Goal: Task Accomplishment & Management: Complete application form

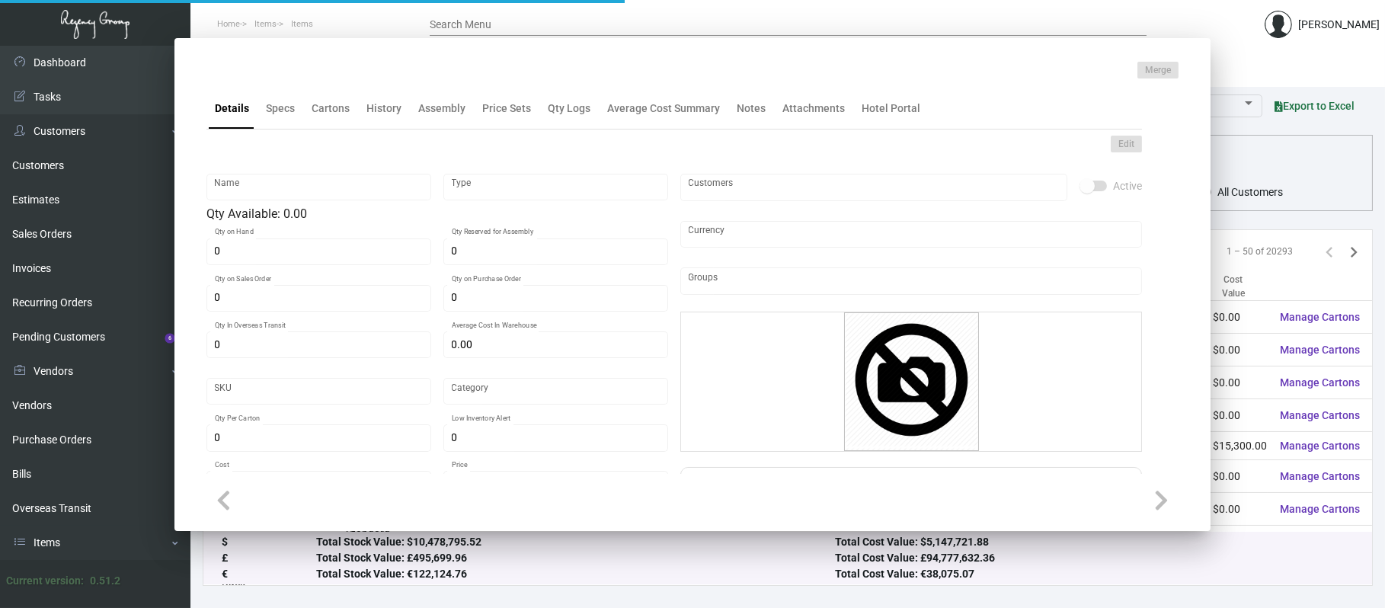
type input "Breakfast Doorhanger Mohawk"
type input "Inventory Assembly"
type input "2,750"
type input "$ 0.00"
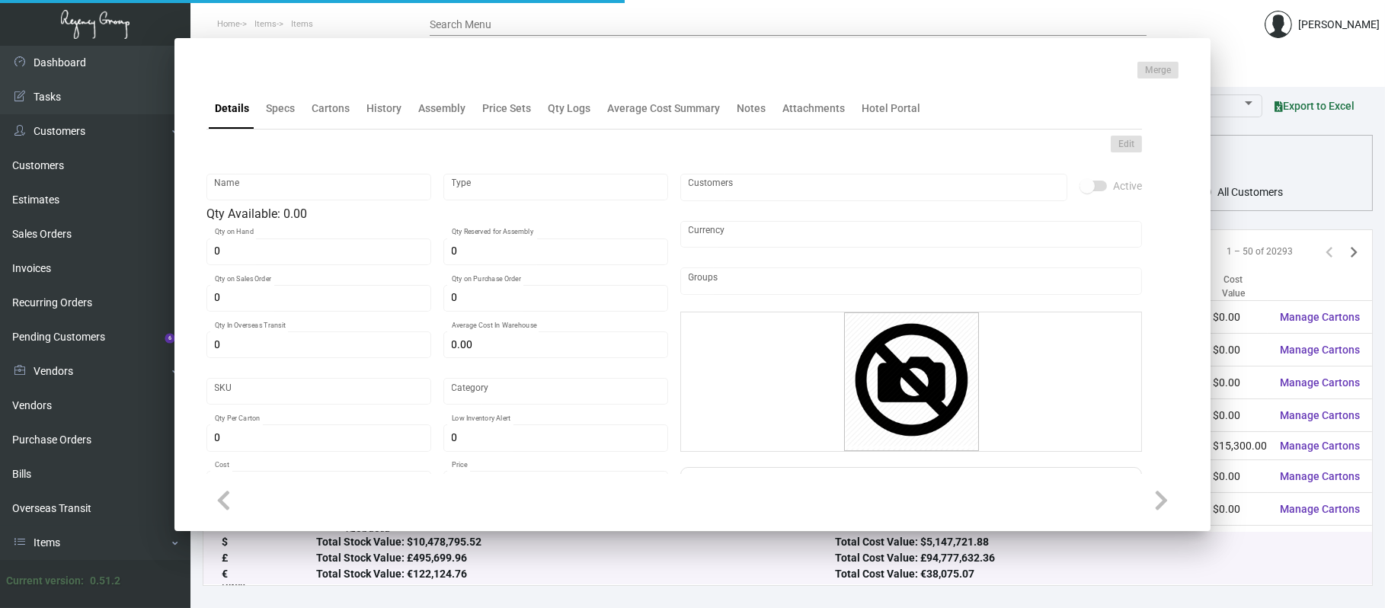
type input "2561"
type input "Standard"
type input "250"
type input "$ 0.11733"
type input "$ 0.40"
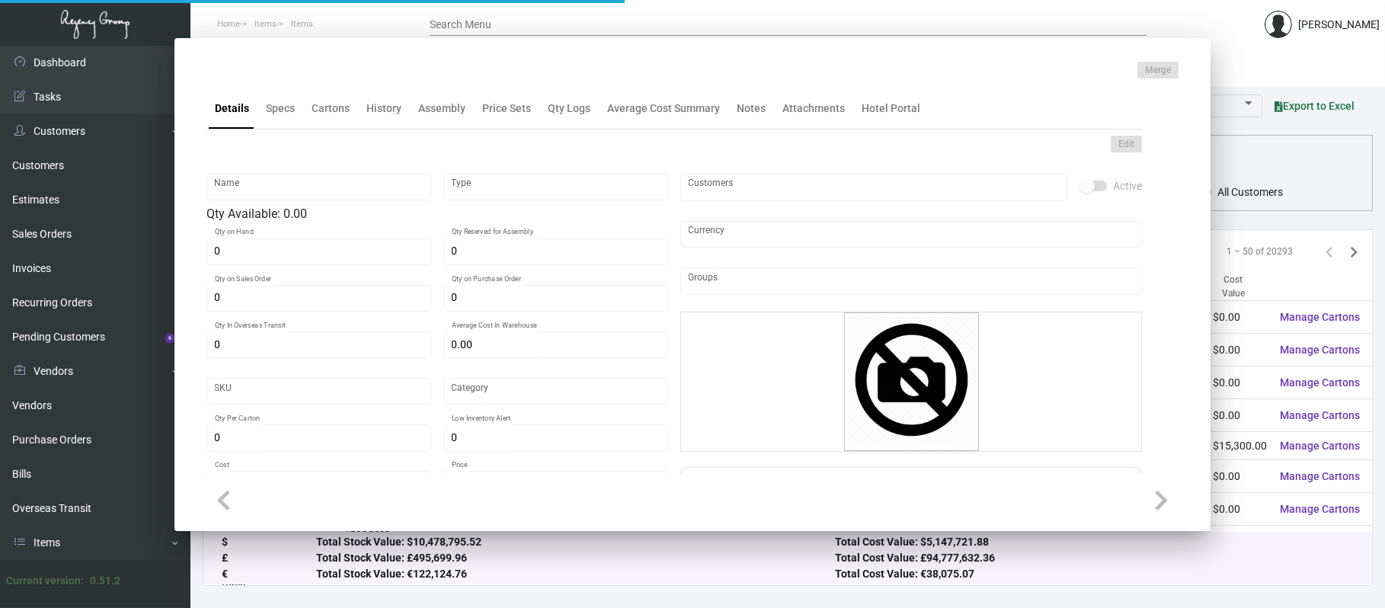
type textarea "Breakfast Door Knob Hanger Size: 8.125 x 12.875, Ink 1/1 Black, Custom die cut …"
checkbox input "true"
type input "United States Dollar $"
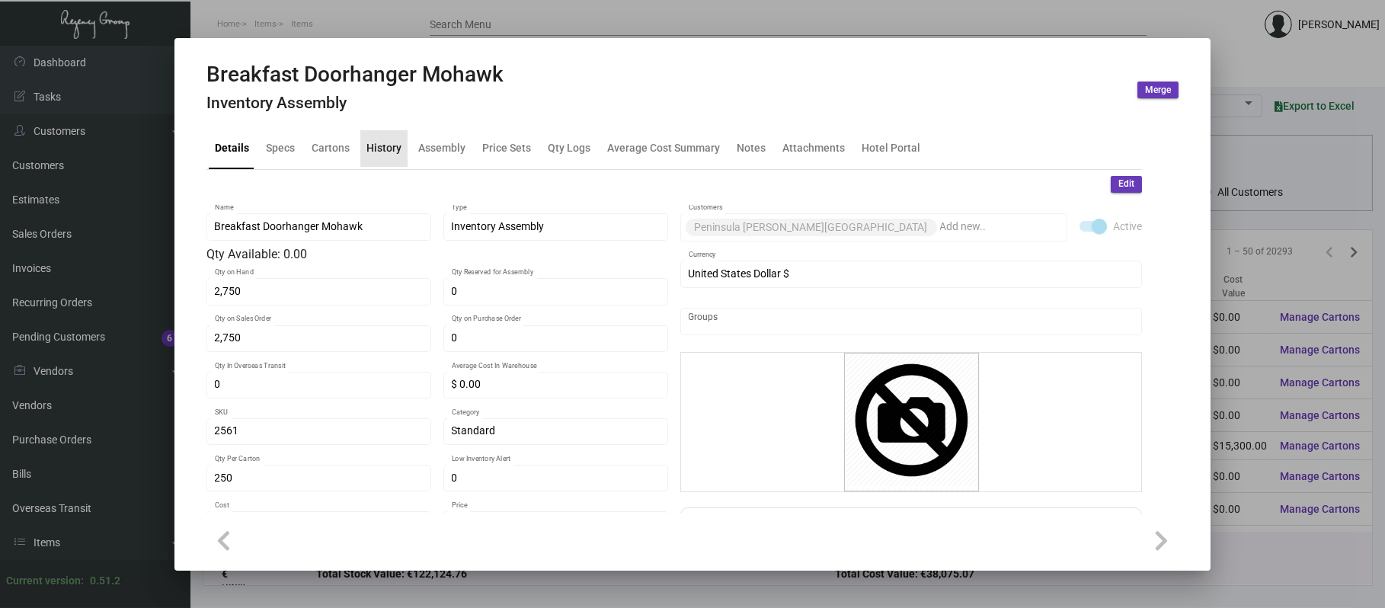
click at [384, 155] on div "History" at bounding box center [383, 148] width 35 height 16
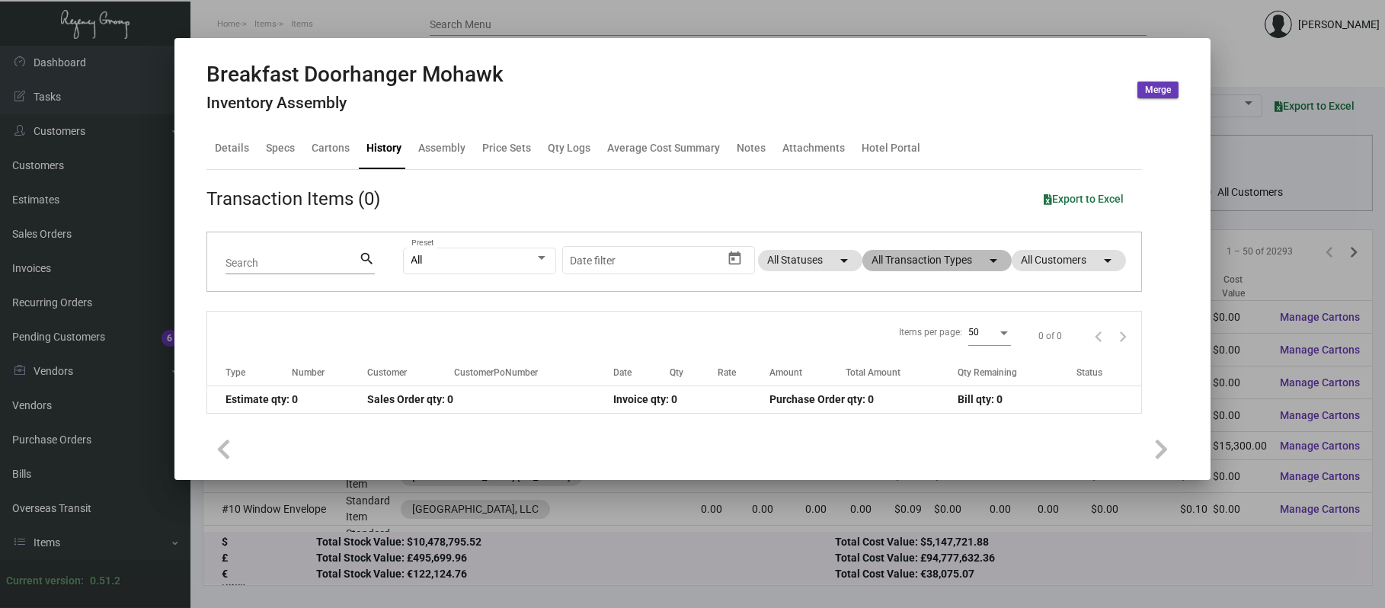
click at [900, 262] on mat-chip "All Transaction Types arrow_drop_down" at bounding box center [936, 260] width 149 height 21
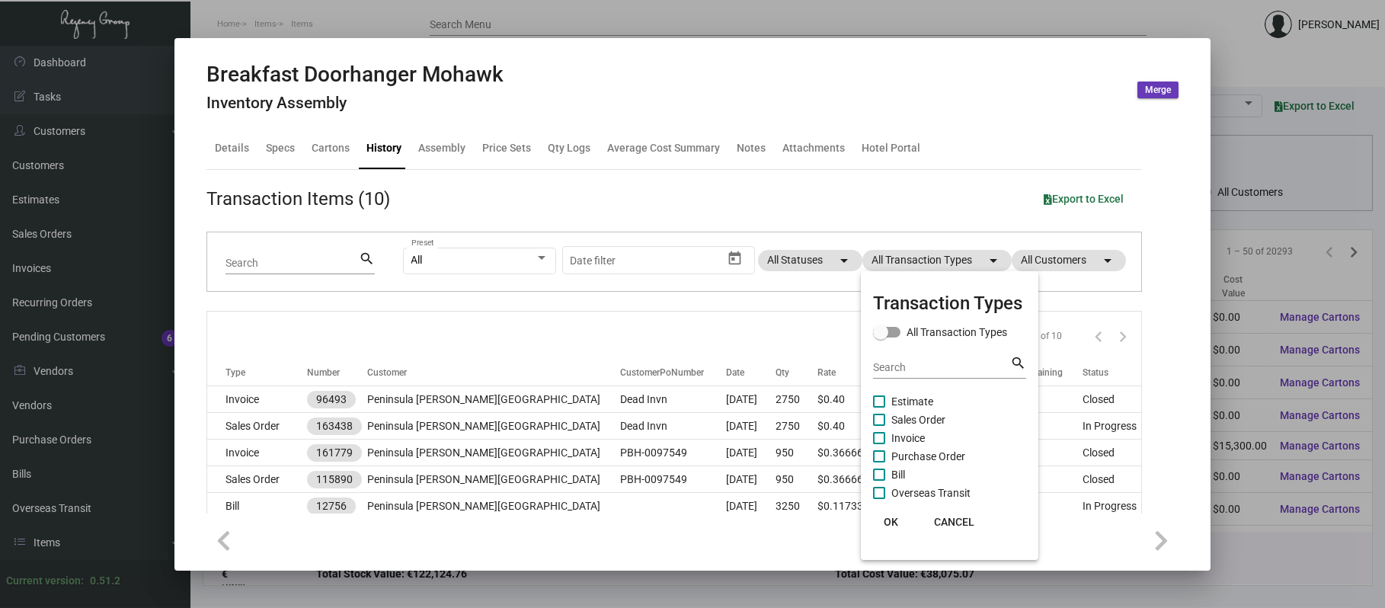
click at [897, 448] on span "Purchase Order" at bounding box center [928, 456] width 74 height 18
click at [879, 462] on input "Purchase Order" at bounding box center [878, 462] width 1 height 1
checkbox input "true"
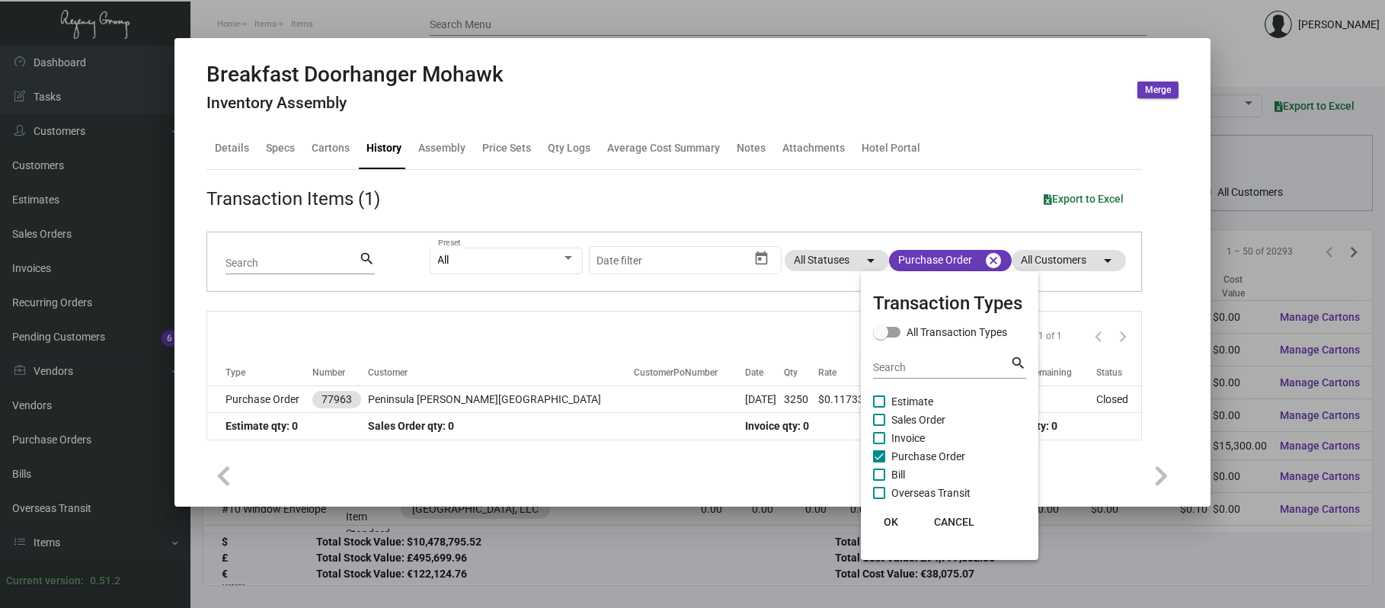
click at [459, 395] on div at bounding box center [692, 304] width 1385 height 608
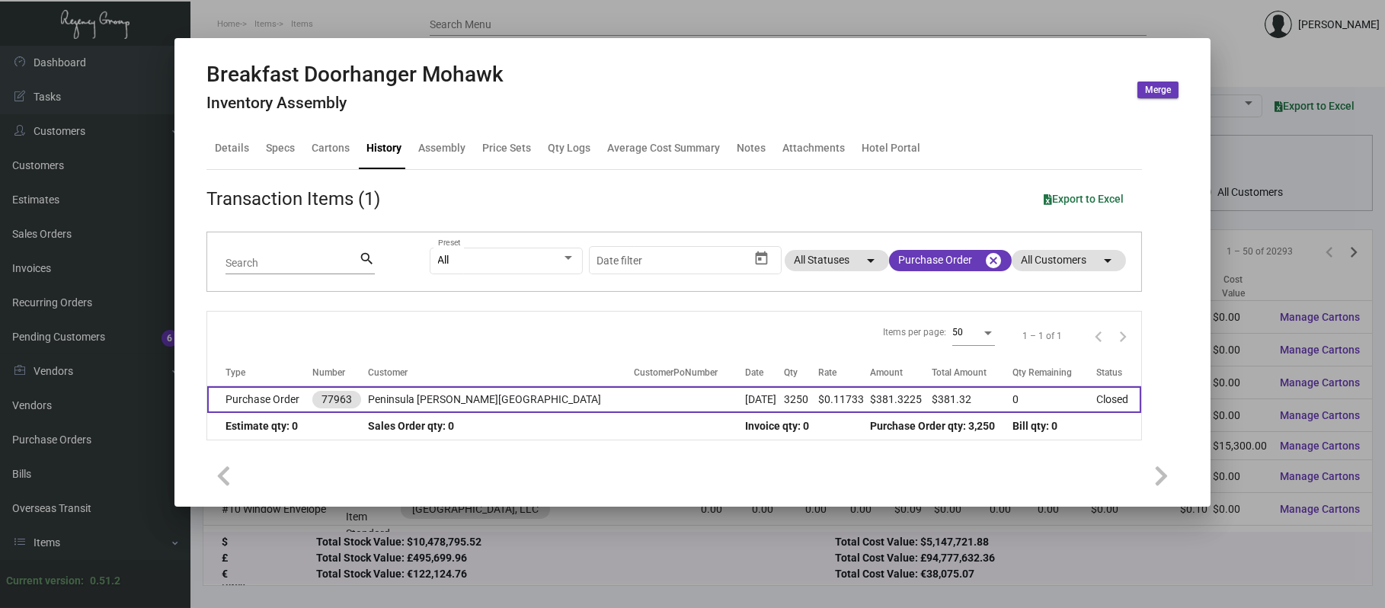
click at [460, 401] on td "Peninsula [PERSON_NAME][GEOGRAPHIC_DATA]" at bounding box center [501, 399] width 266 height 27
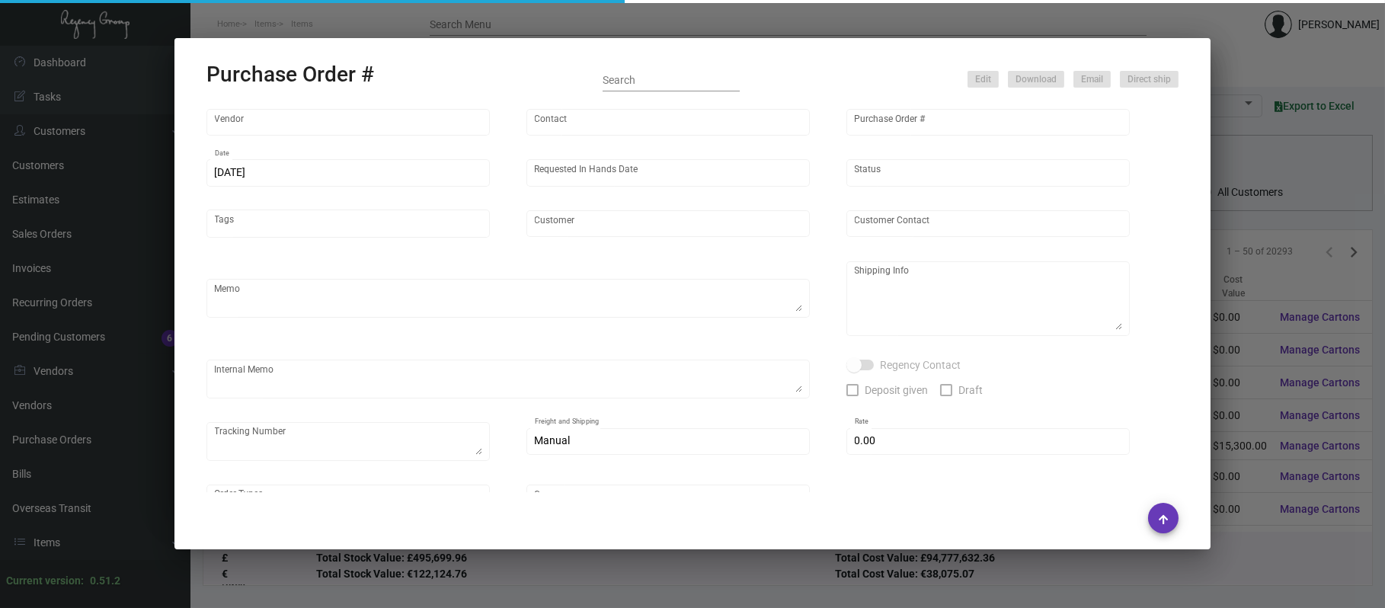
type input "Herald Printing Ltd."
type input "[PERSON_NAME]"
type input "77963"
type input "[DATE]"
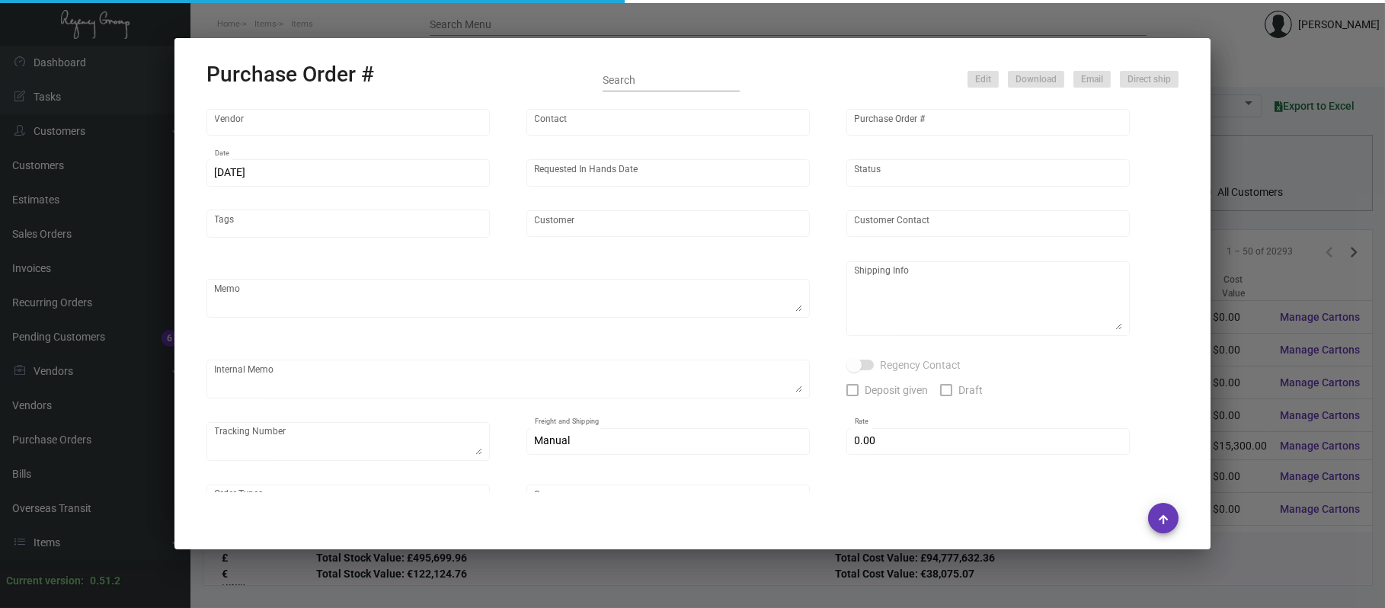
type input "Peninsula [PERSON_NAME][GEOGRAPHIC_DATA]"
type textarea "Reorder PO# 73352 NEW ART!!"
type textarea "Regency Group LA [STREET_ADDRESS] Attn:"
type input "$ 0.00"
type input "United States Dollar $"
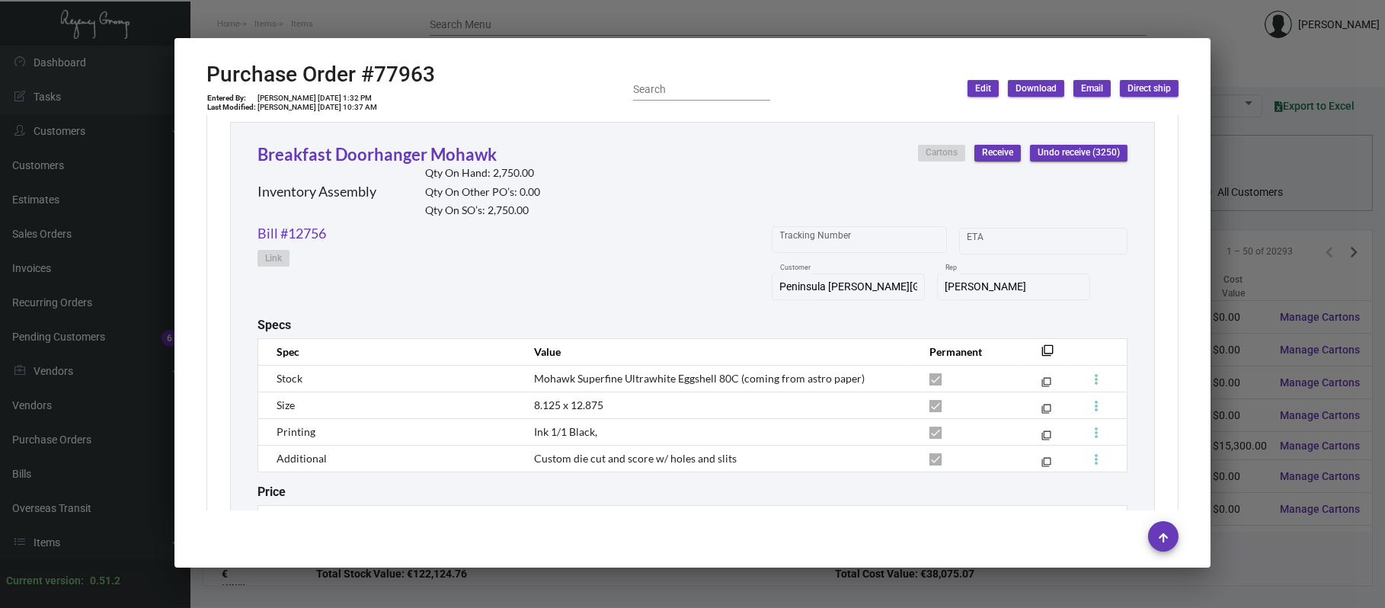
scroll to position [804, 0]
